Goal: Answer question/provide support

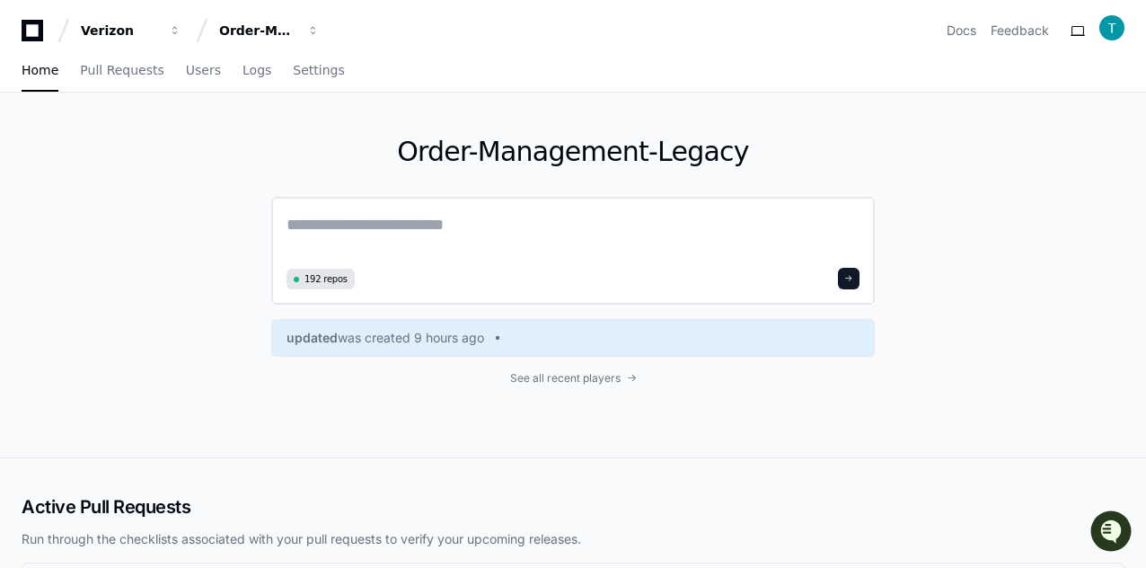
click at [363, 235] on textarea at bounding box center [573, 237] width 573 height 50
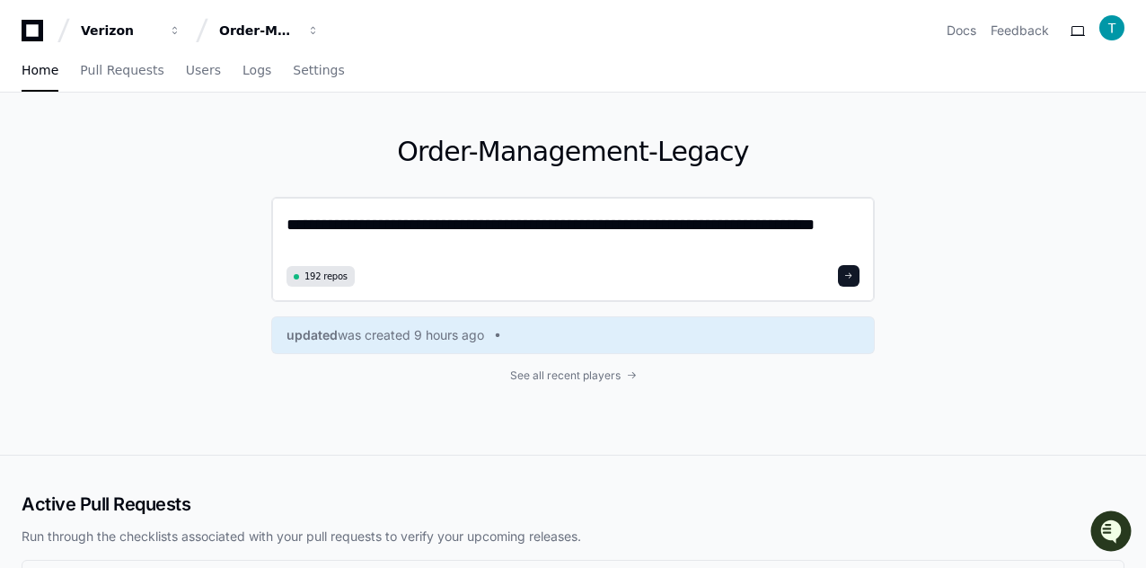
type textarea "**********"
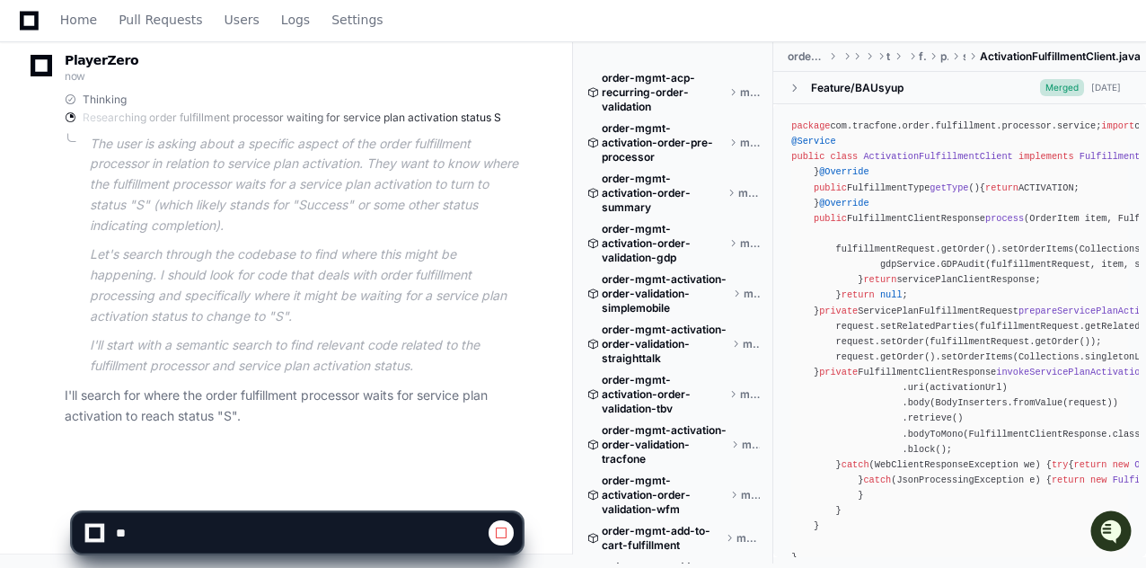
scroll to position [291, 0]
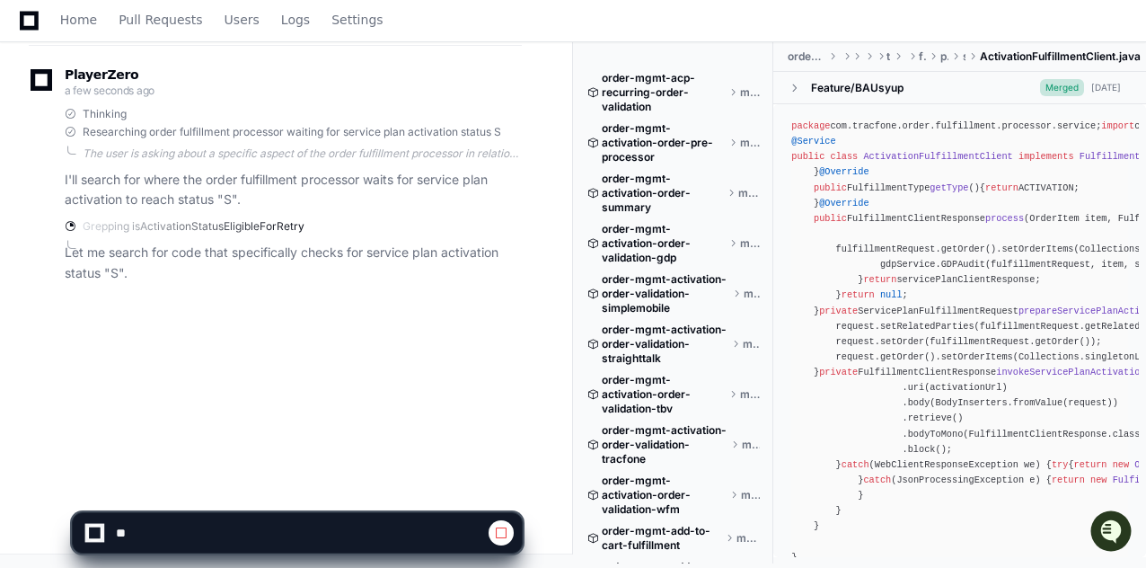
click at [494, 342] on div "tejeshwer.[PERSON_NAME] a few seconds ago where does fulfillment processor wait…" at bounding box center [286, 183] width 529 height 568
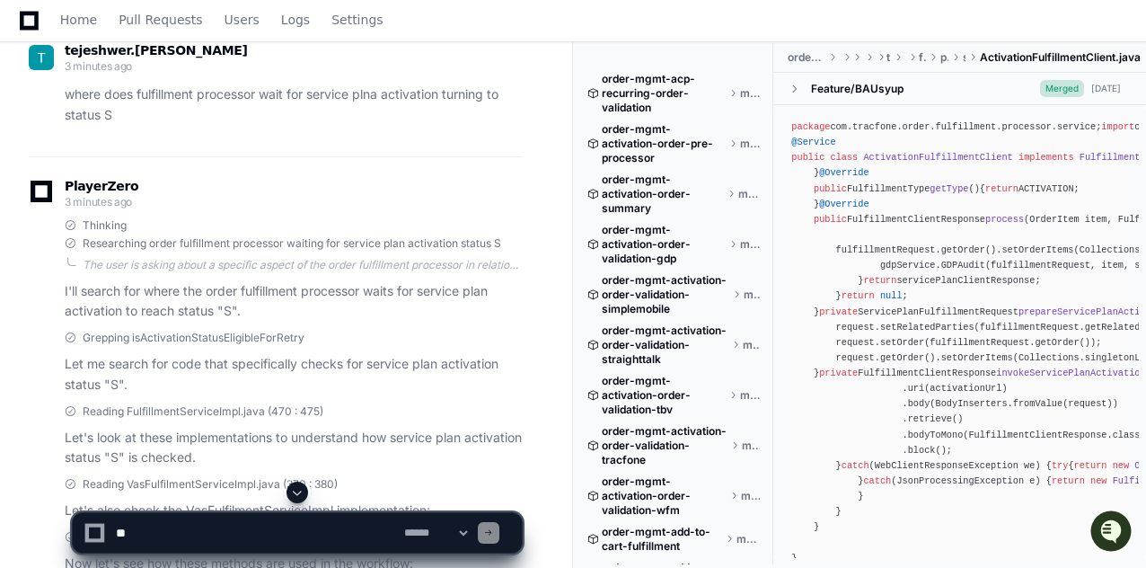
scroll to position [270, 0]
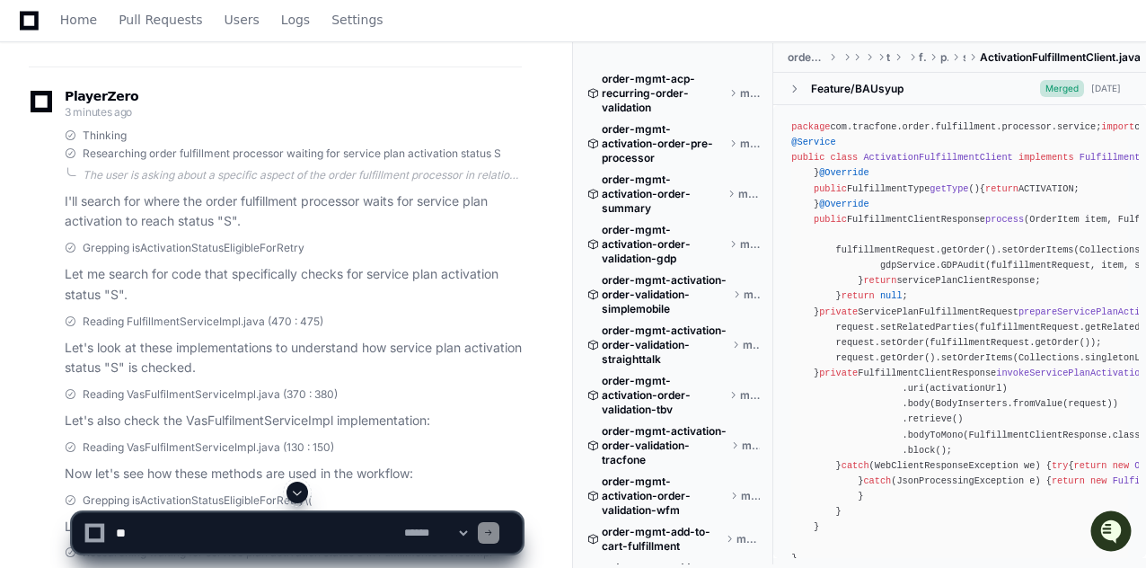
click at [185, 522] on textarea at bounding box center [256, 533] width 288 height 40
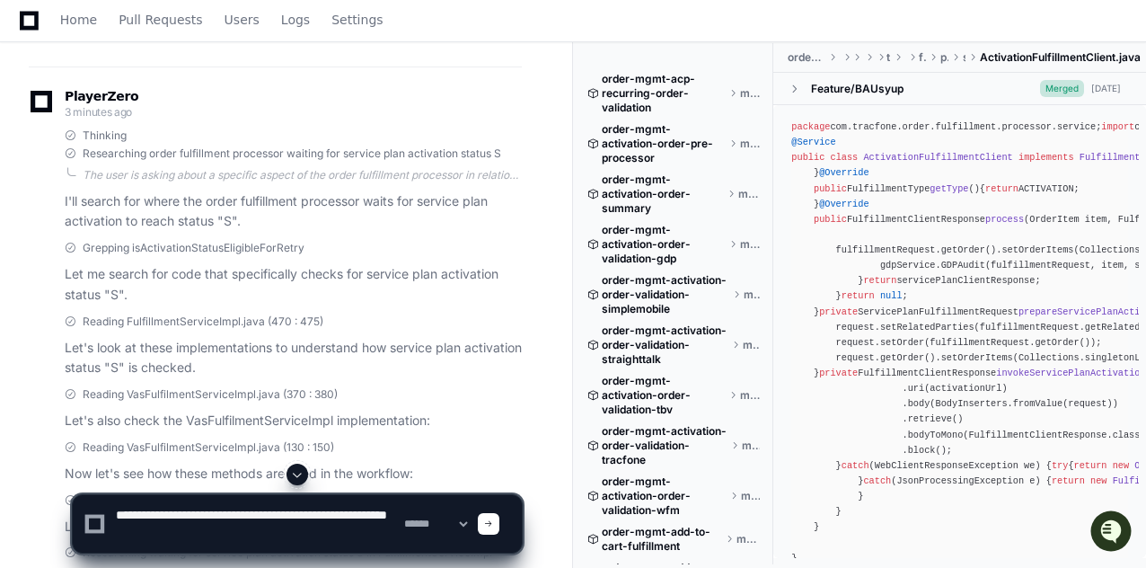
paste textarea "**********"
type textarea "**********"
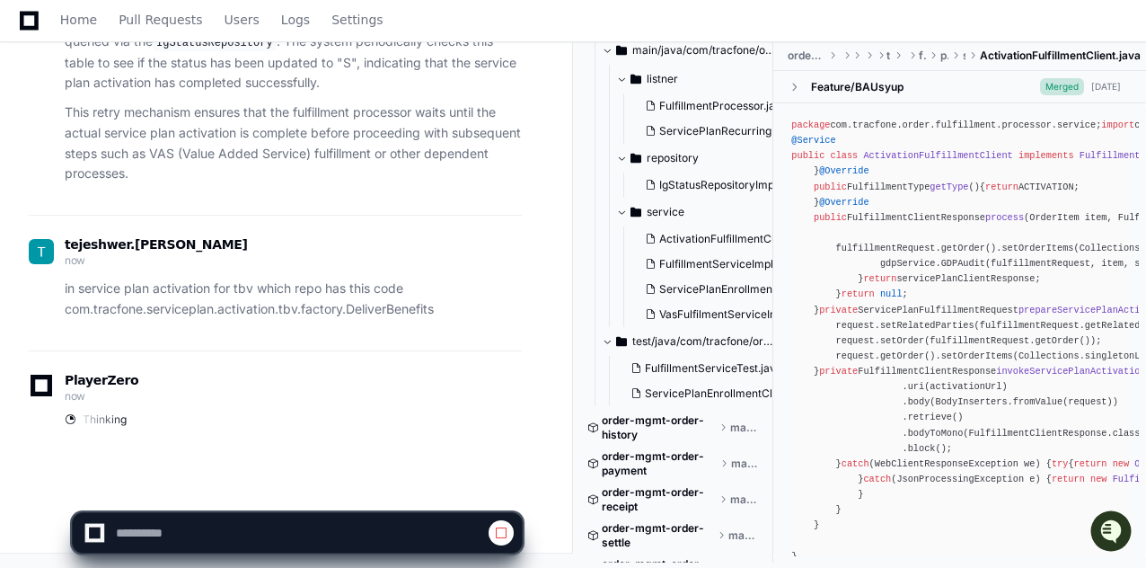
scroll to position [2336, 0]
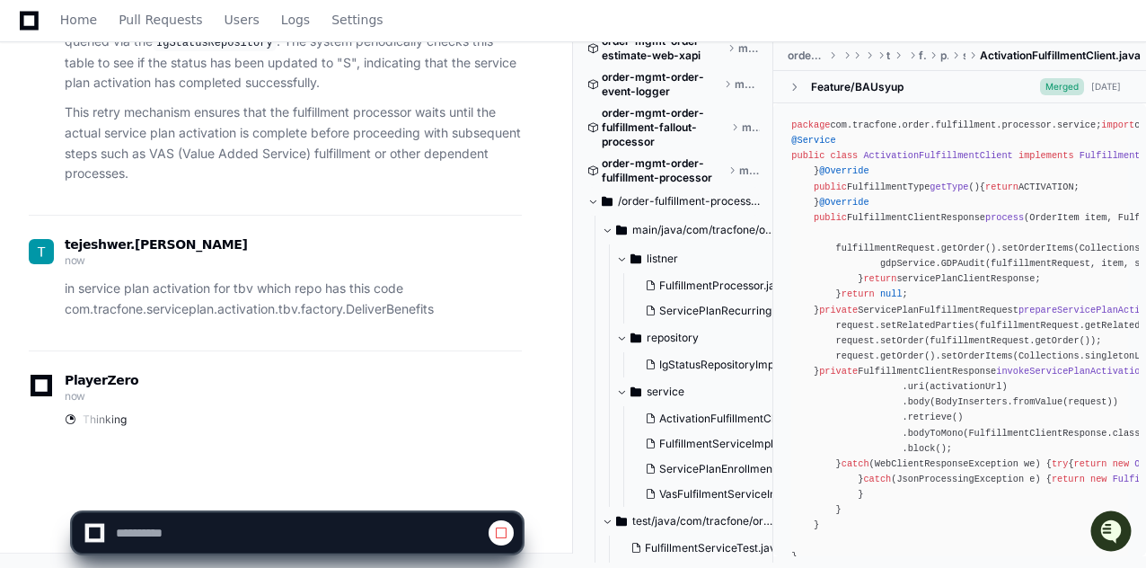
click at [593, 202] on span at bounding box center [593, 201] width 11 height 11
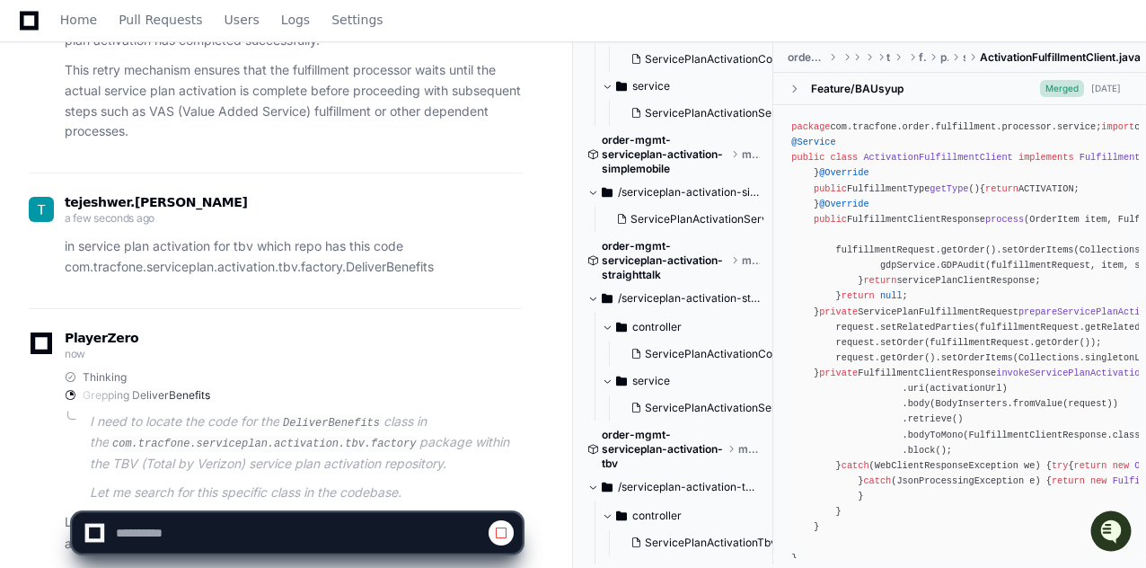
scroll to position [2458, 0]
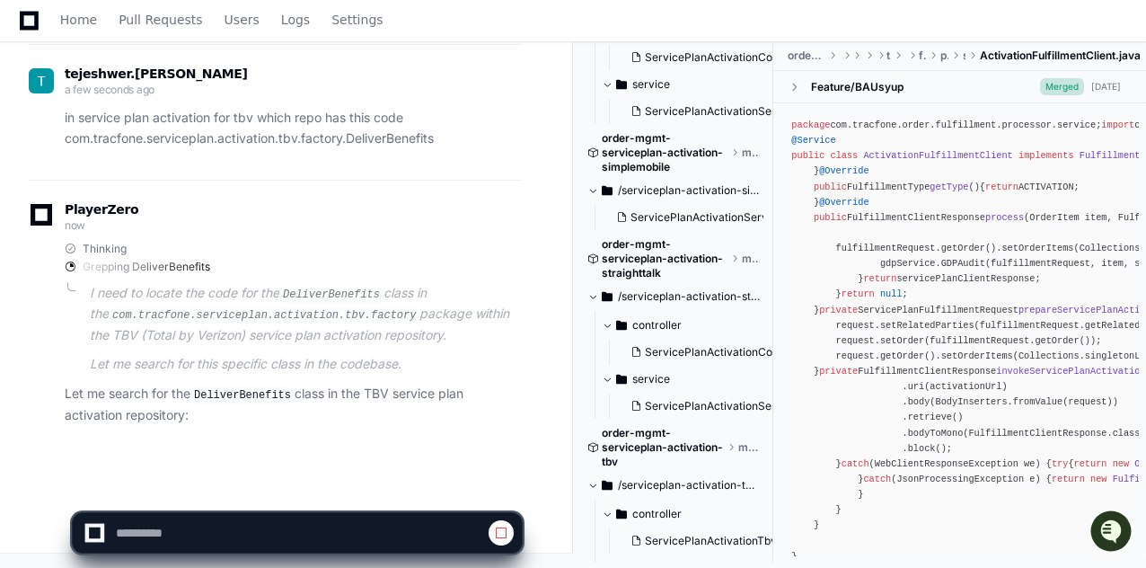
click at [590, 291] on span at bounding box center [593, 296] width 11 height 11
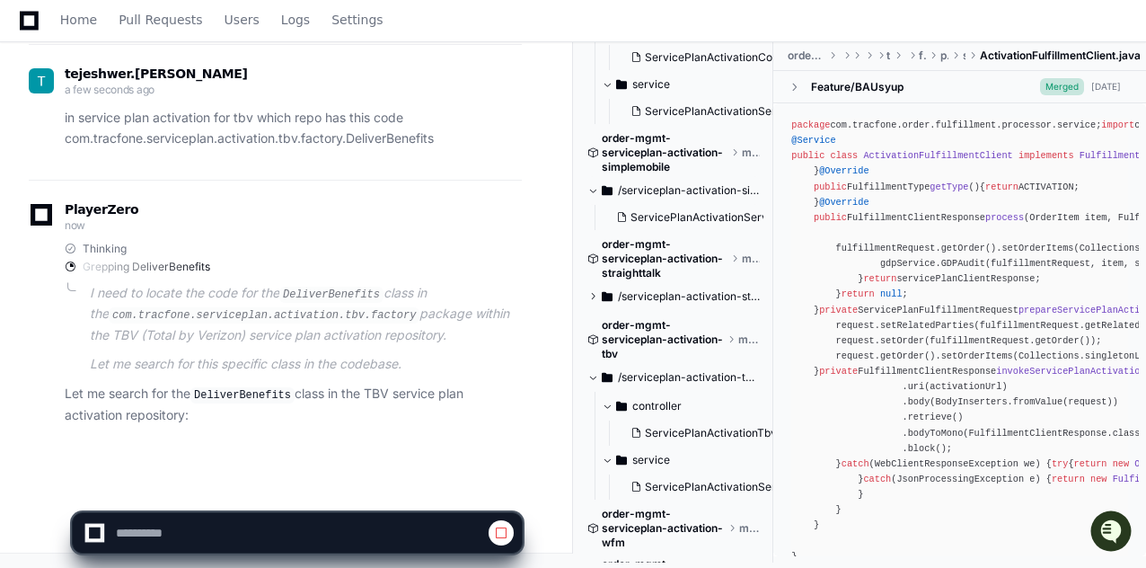
click at [598, 185] on span at bounding box center [593, 190] width 11 height 11
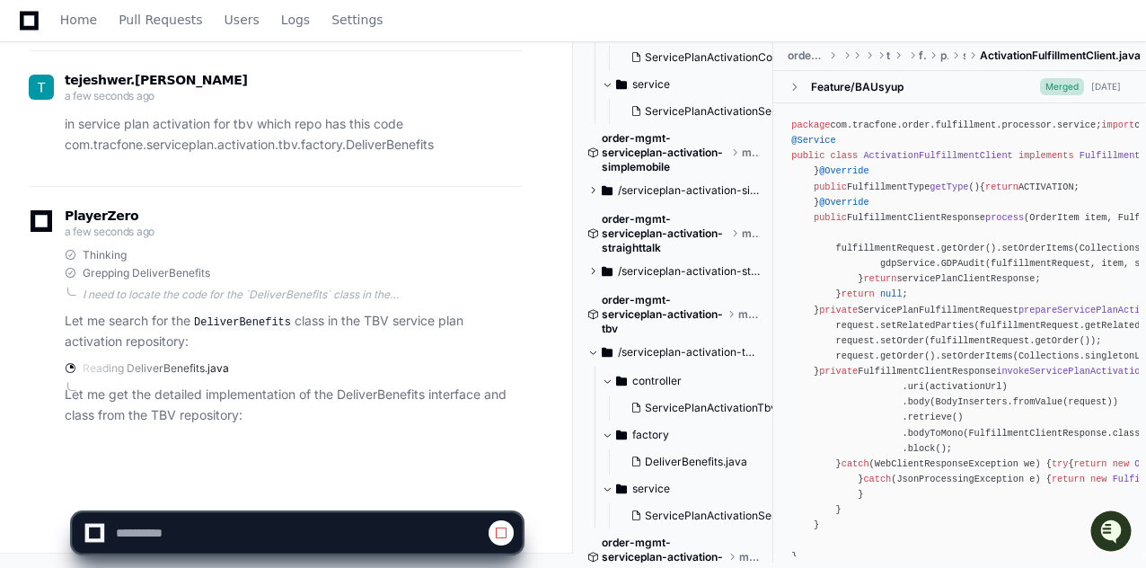
scroll to position [5031, 0]
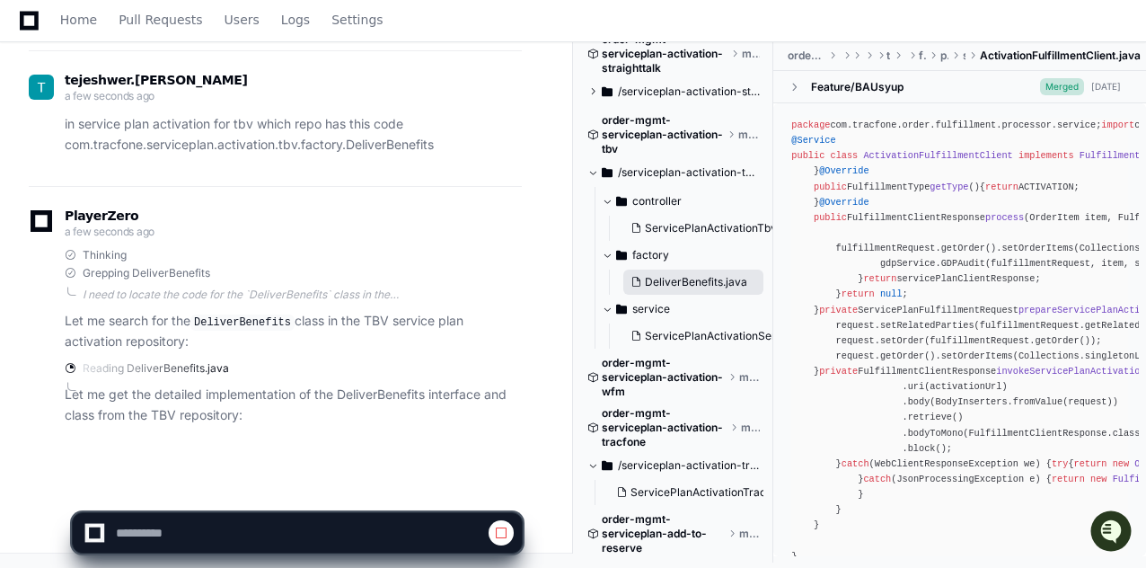
click at [678, 275] on span "DeliverBenefits.java" at bounding box center [696, 282] width 102 height 14
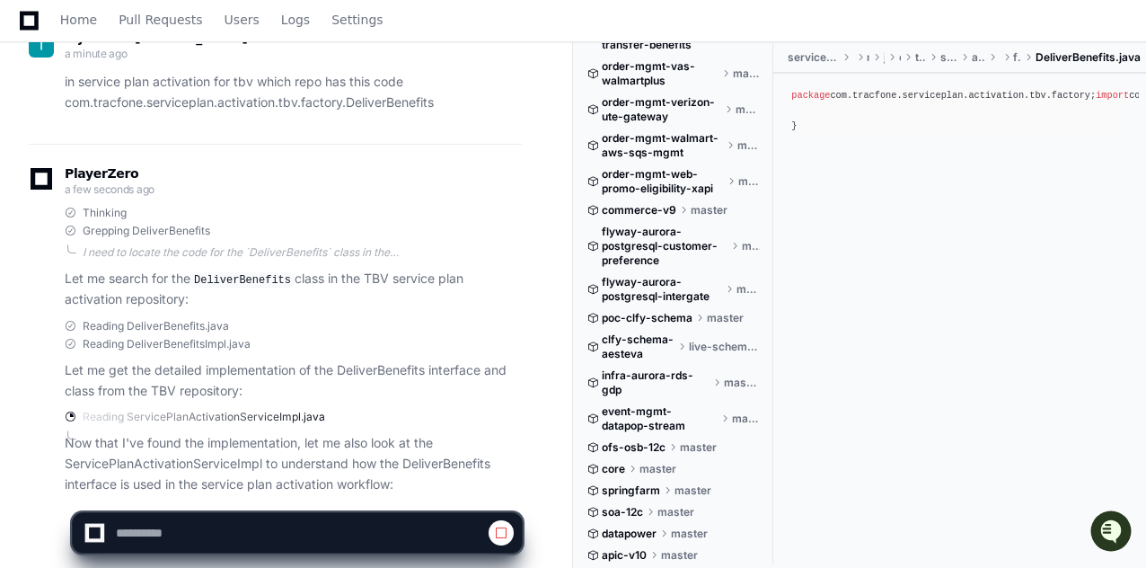
scroll to position [2565, 0]
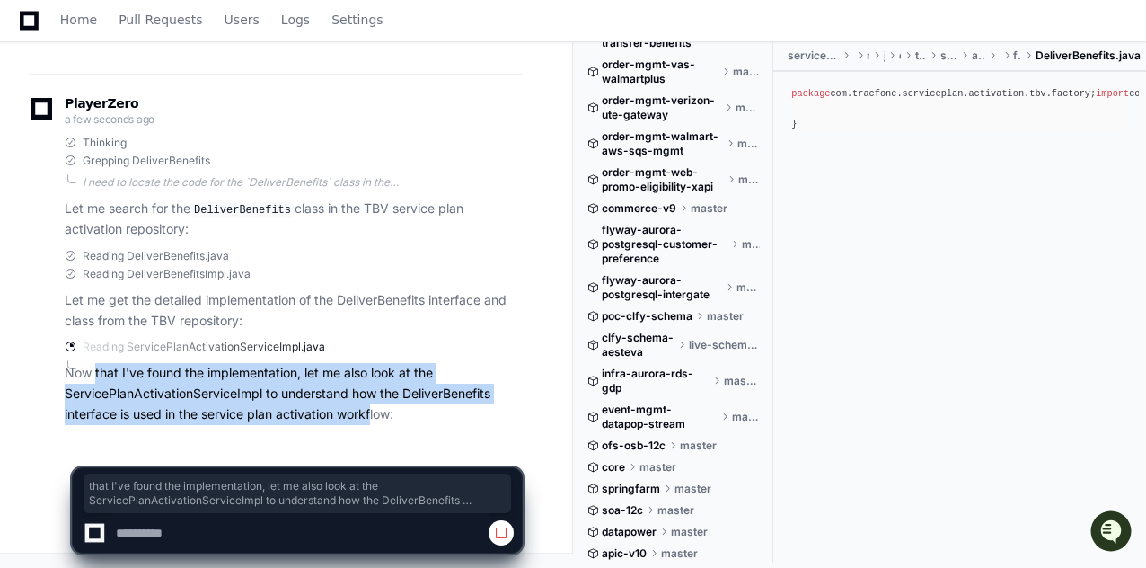
drag, startPoint x: 93, startPoint y: 376, endPoint x: 373, endPoint y: 415, distance: 282.2
click at [373, 415] on p "Now that I've found the implementation, let me also look at the ServicePlanActi…" at bounding box center [293, 393] width 457 height 61
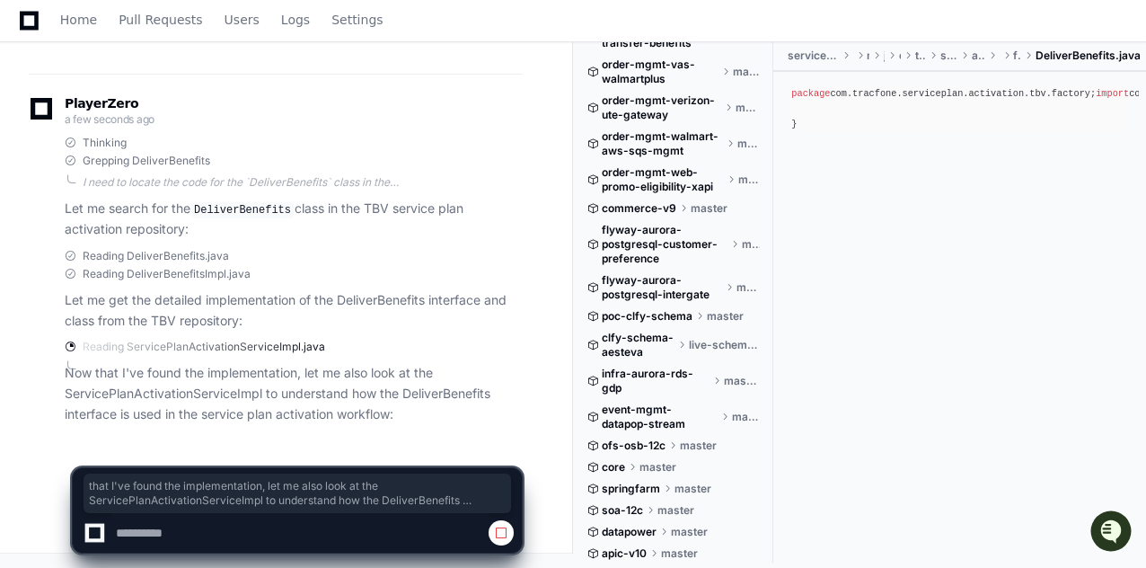
click at [389, 417] on p "Now that I've found the implementation, let me also look at the ServicePlanActi…" at bounding box center [293, 393] width 457 height 61
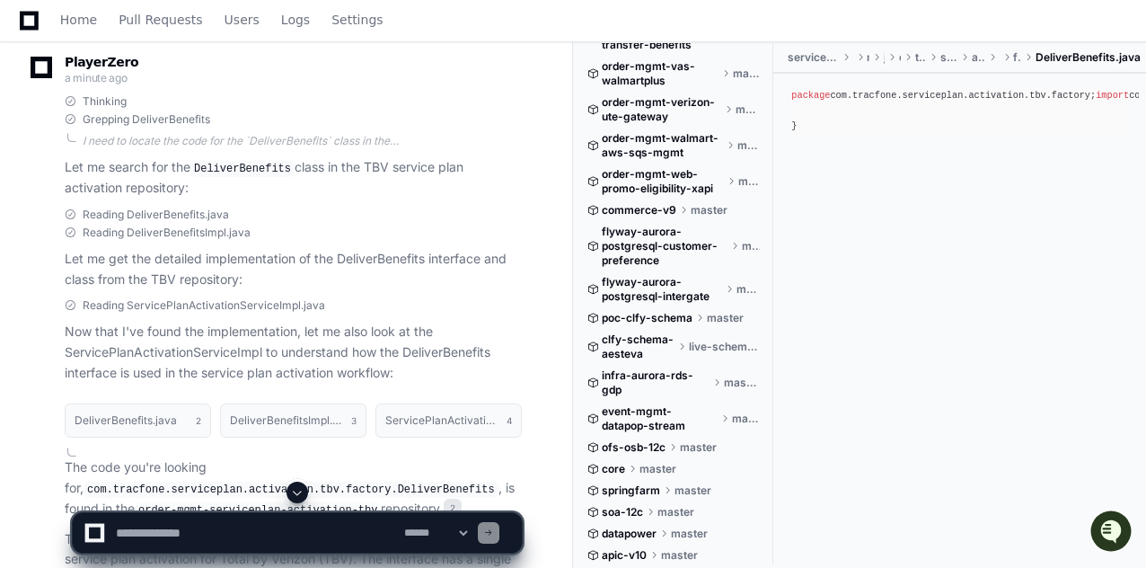
scroll to position [2835, 0]
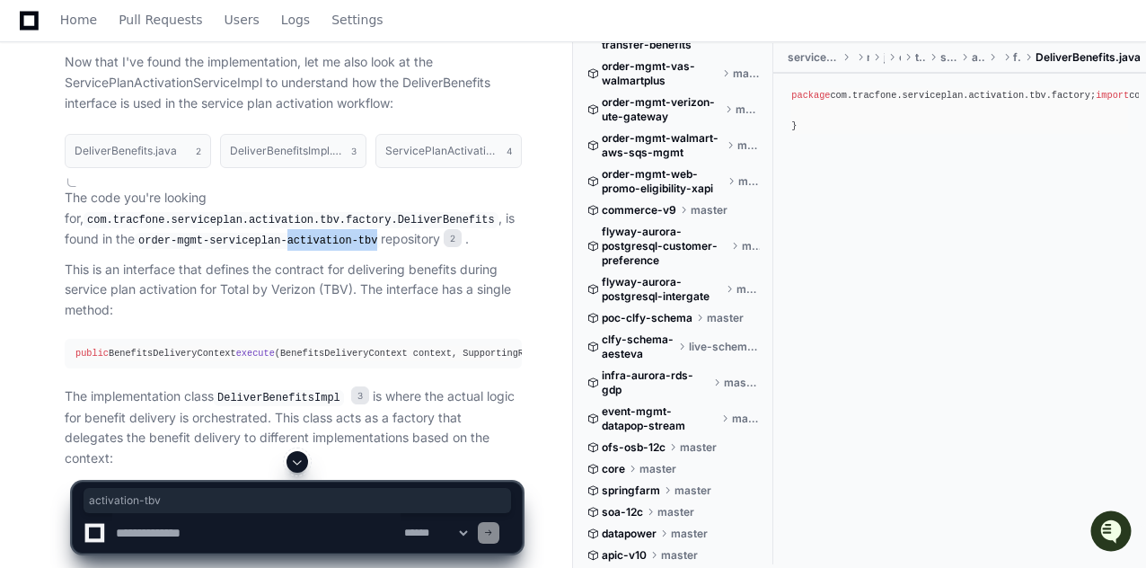
drag, startPoint x: 322, startPoint y: 276, endPoint x: 227, endPoint y: 279, distance: 94.4
click at [227, 249] on code "order-mgmt-serviceplan-activation-tbv" at bounding box center [258, 241] width 246 height 16
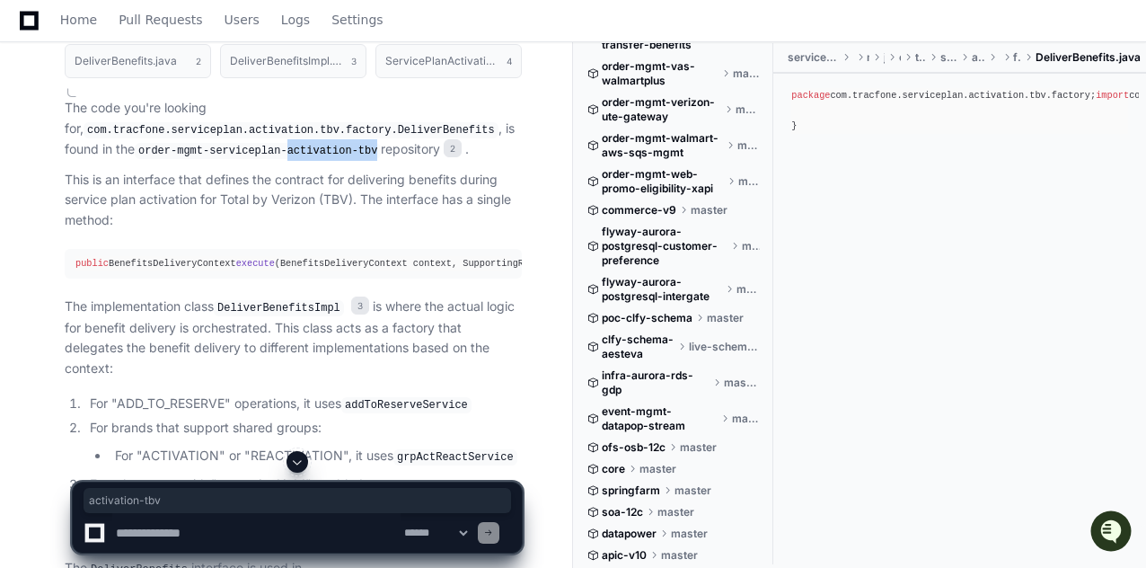
scroll to position [3014, 0]
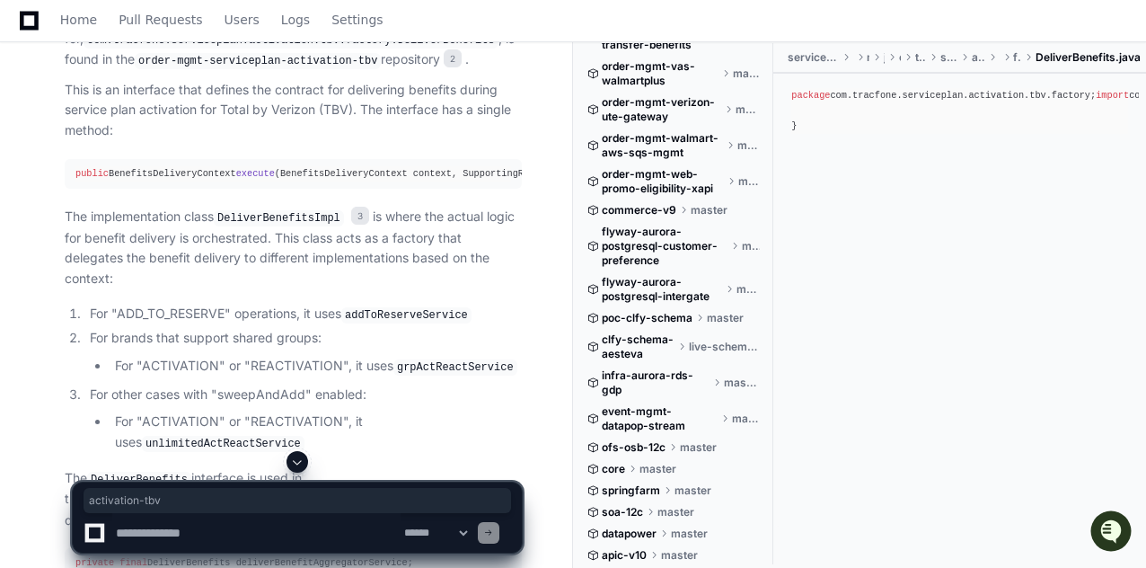
click at [263, 226] on code "DeliverBenefitsImpl" at bounding box center [279, 218] width 130 height 16
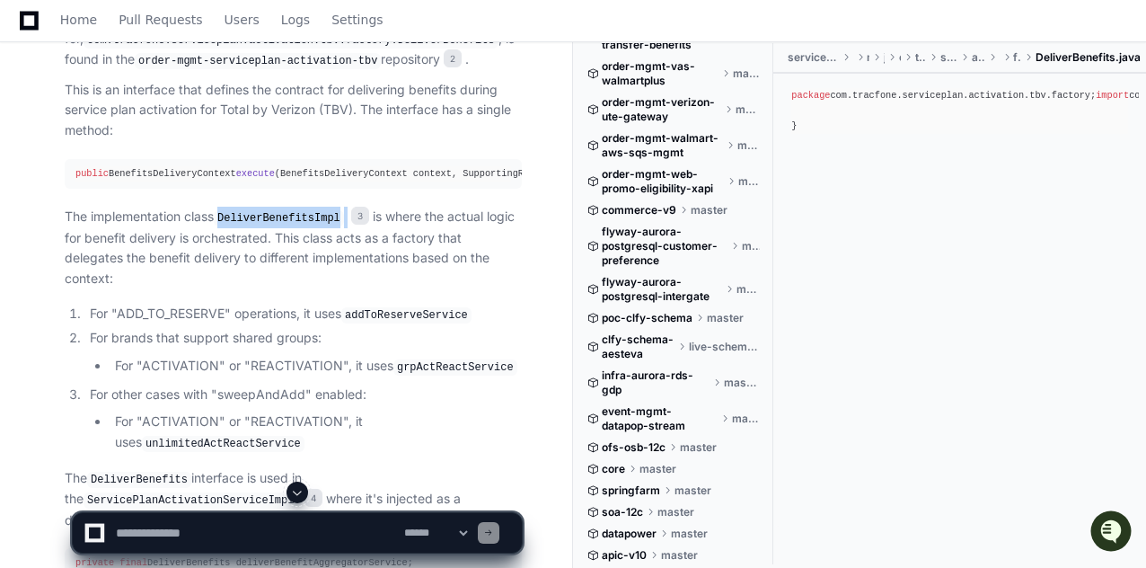
click at [263, 226] on code "DeliverBenefitsImpl" at bounding box center [279, 218] width 130 height 16
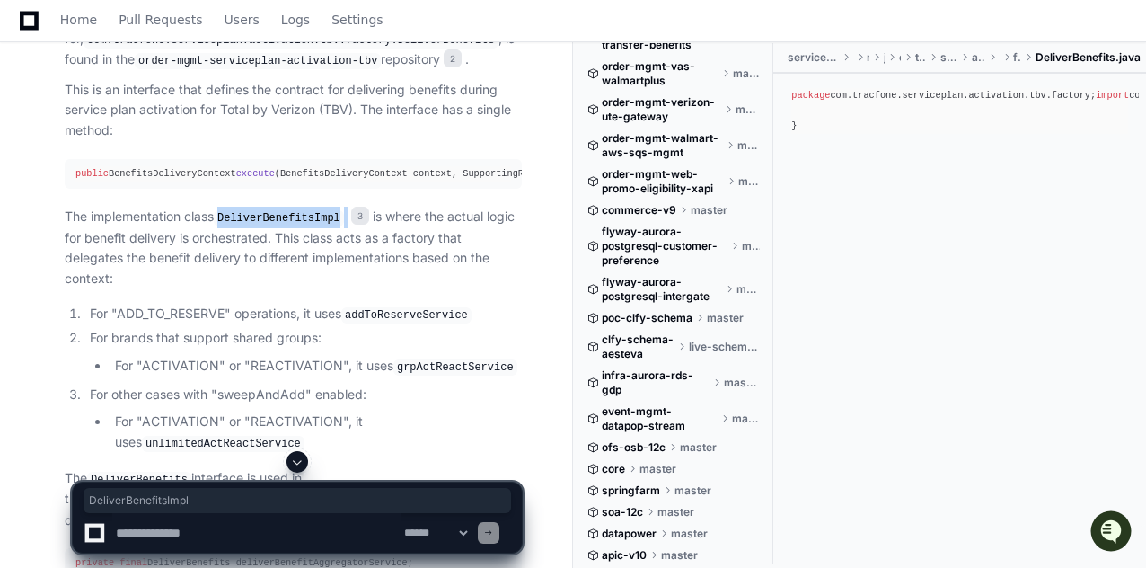
copy p "DeliverBenefitsImpl"
click at [195, 265] on p "The implementation class DeliverBenefitsImpl 3 is where the actual logic for be…" at bounding box center [293, 248] width 457 height 83
drag, startPoint x: 223, startPoint y: 256, endPoint x: 335, endPoint y: 260, distance: 112.4
click at [335, 226] on code "DeliverBenefitsImpl" at bounding box center [279, 218] width 130 height 16
copy code "DeliverBenefitsImpl"
